Goal: Information Seeking & Learning: Understand process/instructions

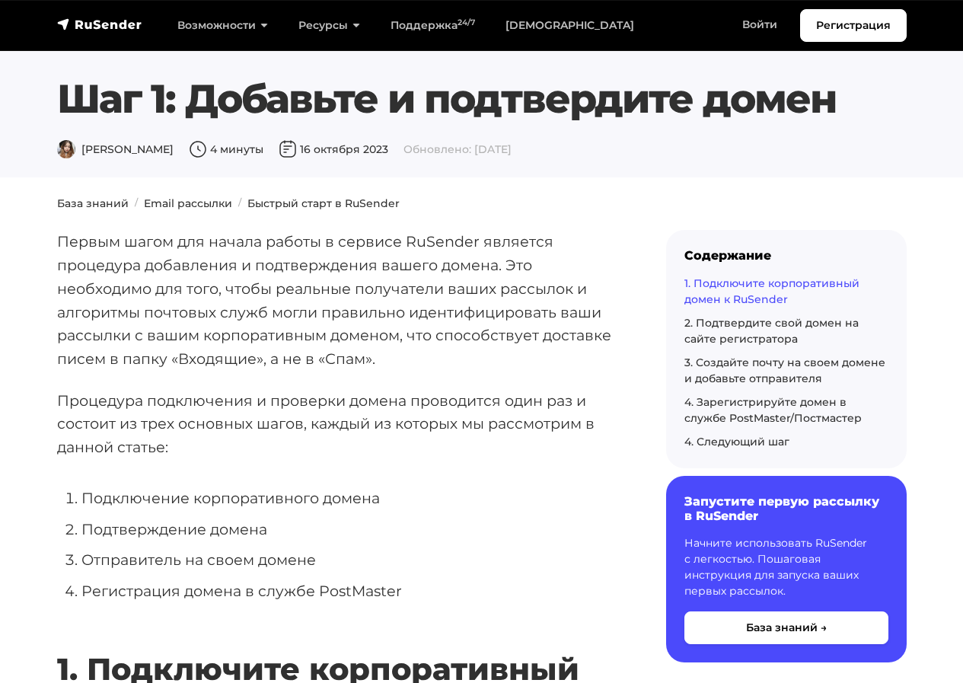
scroll to position [1748, 0]
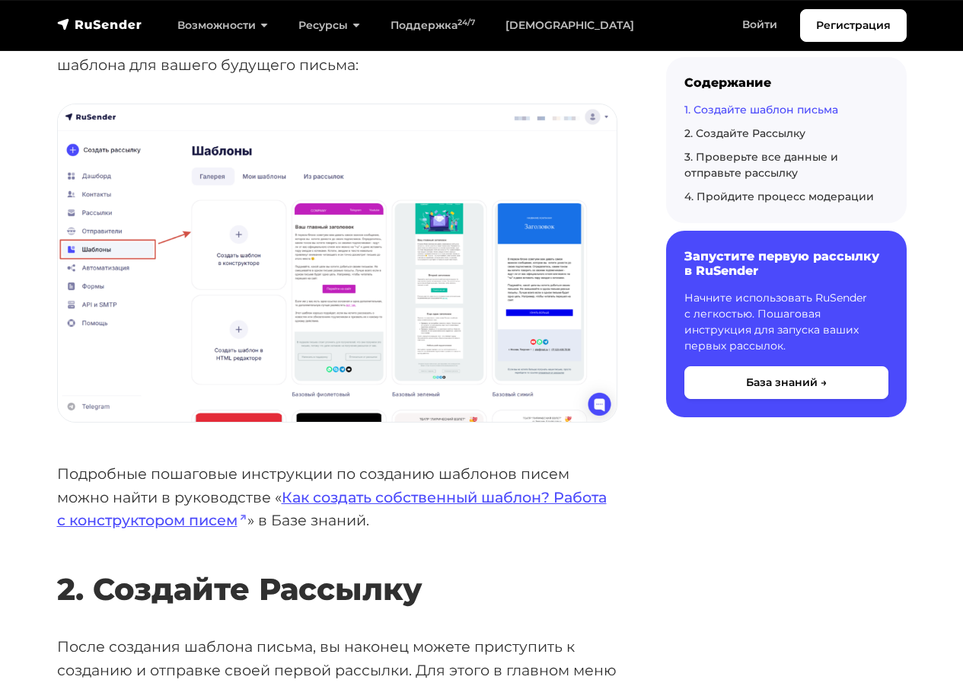
scroll to position [838, 0]
